Goal: Information Seeking & Learning: Learn about a topic

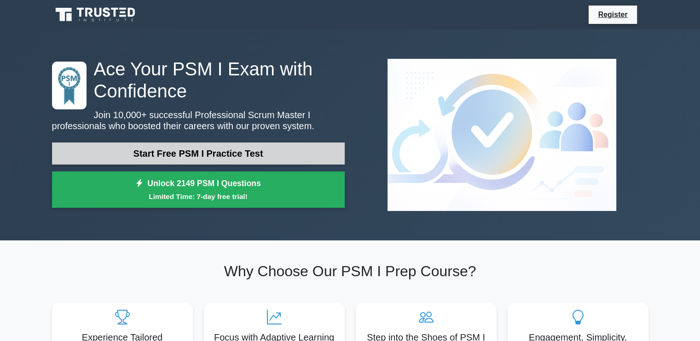
click at [247, 162] on link "Start Free PSM I Practice Test" at bounding box center [198, 154] width 293 height 22
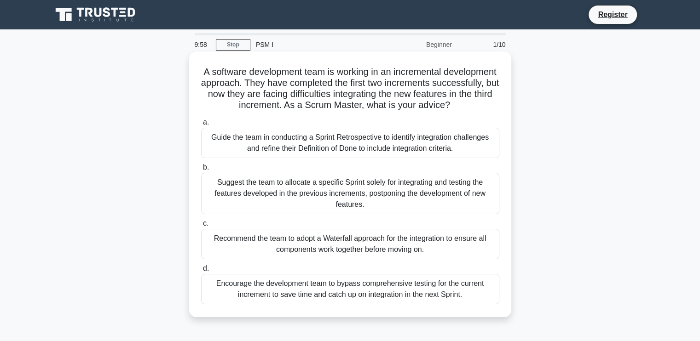
click at [241, 156] on div "Guide the team in conducting a Sprint Retrospective to identify integration cha…" at bounding box center [350, 143] width 298 height 30
click at [201, 126] on input "a. Guide the team in conducting a Sprint Retrospective to identify integration …" at bounding box center [201, 123] width 0 height 6
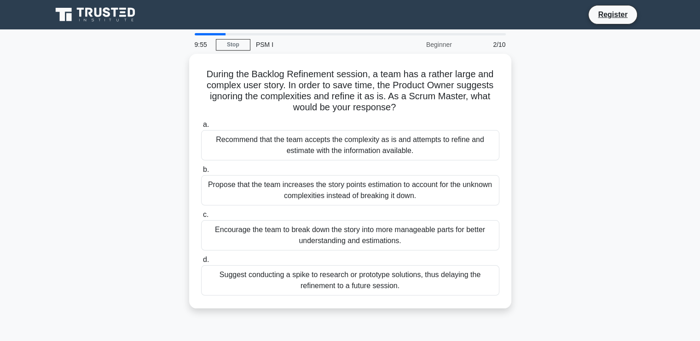
click at [241, 156] on div "Recommend that the team accepts the complexity as is and attempts to refine and…" at bounding box center [350, 145] width 298 height 30
click at [201, 128] on input "a. Recommend that the team accepts the complexity as is and attempts to refine …" at bounding box center [201, 125] width 0 height 6
